Goal: Information Seeking & Learning: Learn about a topic

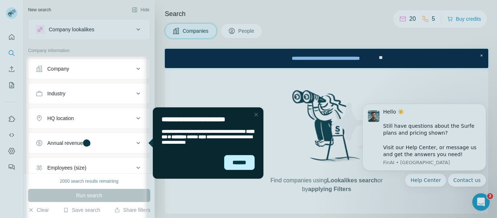
click at [250, 163] on div "******" at bounding box center [239, 162] width 31 height 15
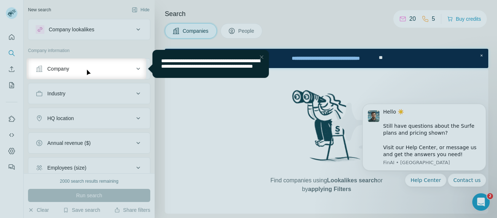
click at [250, 163] on div at bounding box center [248, 148] width 497 height 139
click at [259, 58] on div "Close Step" at bounding box center [261, 57] width 9 height 9
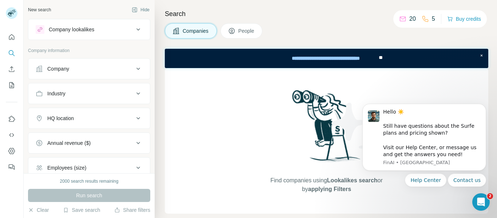
click at [248, 30] on span "People" at bounding box center [246, 30] width 17 height 7
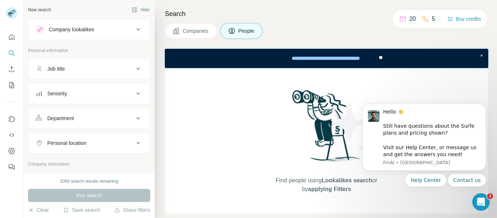
click at [205, 34] on span "Companies" at bounding box center [196, 30] width 27 height 7
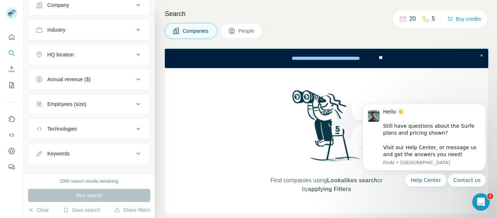
scroll to position [60, 0]
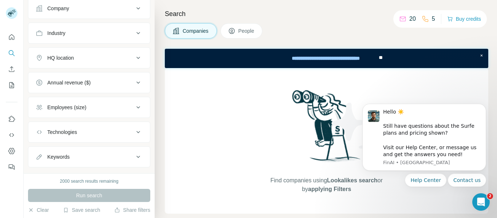
click at [134, 58] on icon at bounding box center [138, 57] width 9 height 9
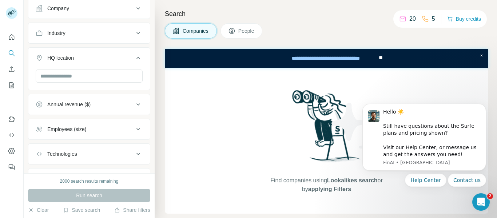
click at [134, 58] on icon at bounding box center [138, 57] width 9 height 9
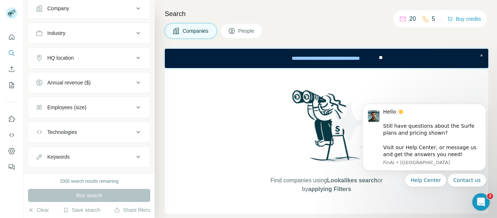
click at [134, 58] on icon at bounding box center [138, 57] width 9 height 9
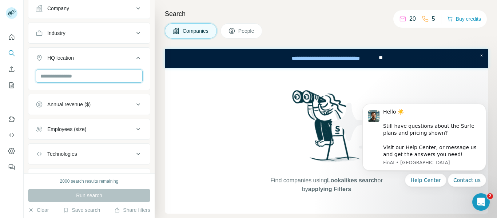
click at [76, 78] on input "text" at bounding box center [89, 75] width 107 height 13
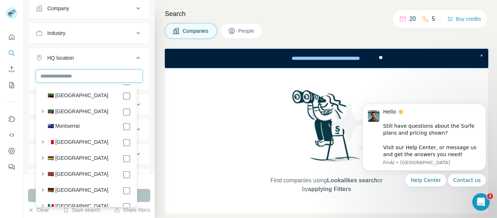
scroll to position [2433, 0]
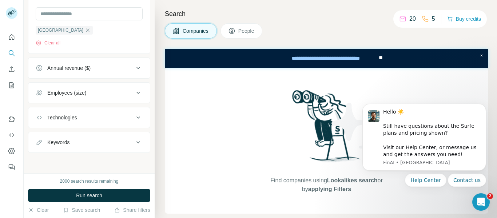
scroll to position [49, 0]
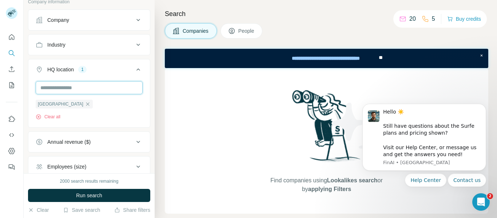
click at [115, 84] on input "text" at bounding box center [89, 87] width 107 height 13
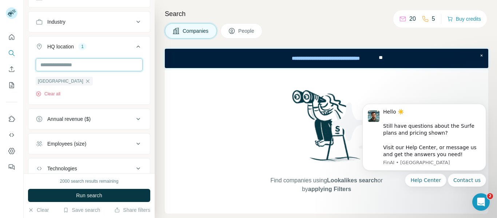
scroll to position [73, 0]
click at [122, 60] on input "text" at bounding box center [89, 63] width 107 height 13
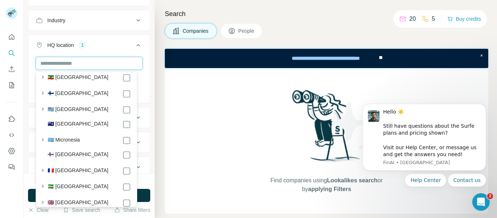
scroll to position [1044, 0]
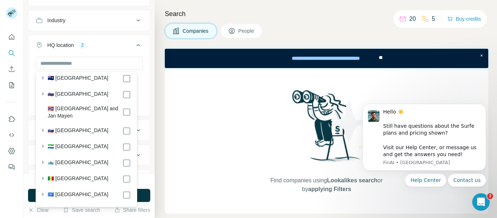
scroll to position [3090, 0]
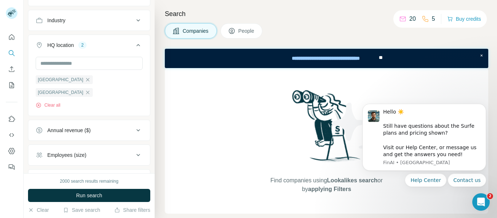
click at [141, 92] on div "[GEOGRAPHIC_DATA] [GEOGRAPHIC_DATA] Clear all" at bounding box center [88, 85] width 121 height 57
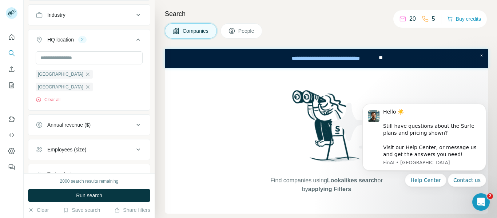
scroll to position [78, 0]
click at [134, 121] on icon at bounding box center [138, 125] width 9 height 9
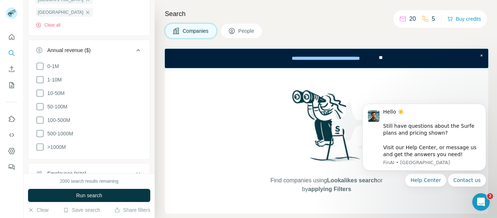
scroll to position [154, 0]
click at [37, 88] on icon at bounding box center [40, 92] width 9 height 9
click at [40, 101] on icon at bounding box center [40, 105] width 9 height 9
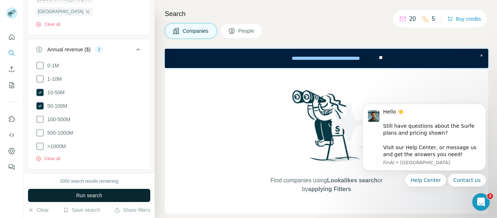
click at [91, 195] on span "Run search" at bounding box center [89, 195] width 26 height 7
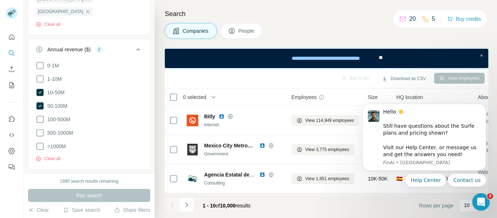
click at [250, 31] on span "People" at bounding box center [246, 30] width 17 height 7
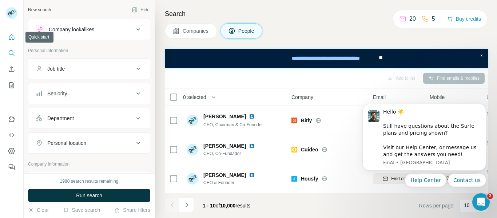
click at [13, 35] on icon "Quick start" at bounding box center [11, 36] width 5 height 5
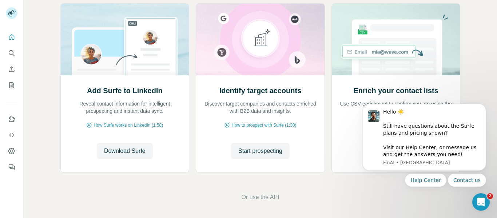
scroll to position [88, 0]
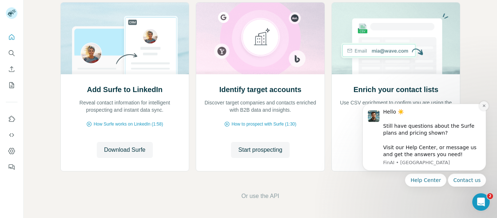
click at [484, 106] on icon "Dismiss notification" at bounding box center [483, 105] width 3 height 3
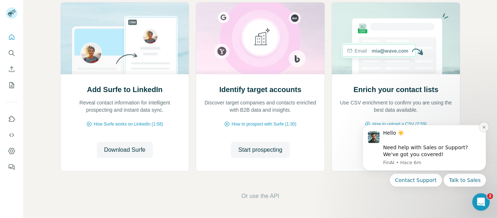
click at [482, 126] on icon "Dismiss notification" at bounding box center [484, 127] width 4 height 4
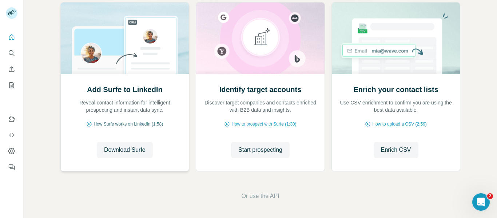
click at [130, 125] on span "How Surfe works on LinkedIn (1:58)" at bounding box center [127, 124] width 69 height 7
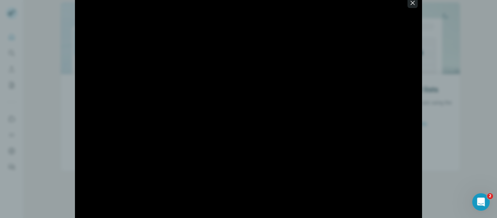
click at [413, 4] on icon "button" at bounding box center [412, 3] width 4 height 4
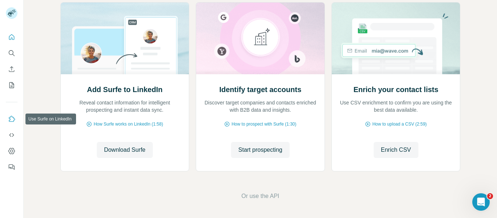
click at [13, 121] on icon "Use Surfe on LinkedIn" at bounding box center [11, 118] width 7 height 7
click at [257, 149] on span "Start prospecting" at bounding box center [260, 149] width 44 height 9
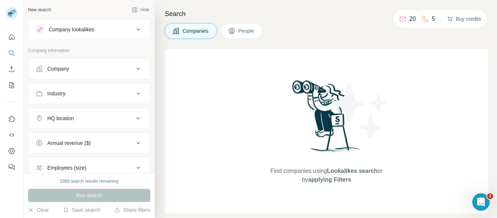
click at [469, 21] on button "Buy credits" at bounding box center [464, 19] width 34 height 10
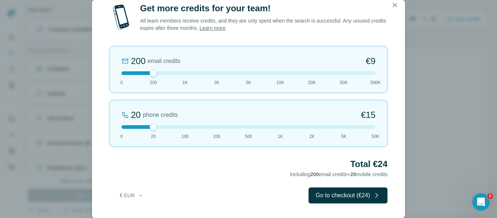
click at [460, 141] on div "Get more credits for your team! All team members receive credits, and they are …" at bounding box center [248, 109] width 497 height 218
click at [394, 5] on icon "button" at bounding box center [395, 5] width 4 height 4
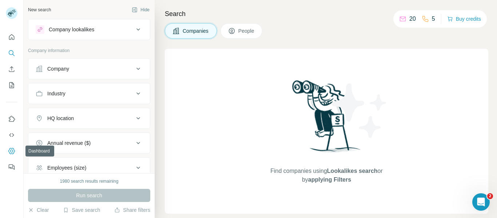
click at [12, 149] on icon "Dashboard" at bounding box center [11, 150] width 7 height 7
